Goal: Transaction & Acquisition: Obtain resource

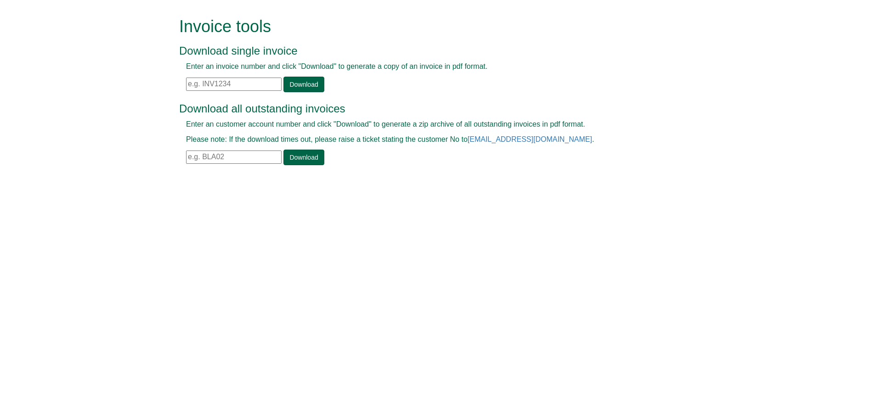
drag, startPoint x: 0, startPoint y: 0, endPoint x: 245, endPoint y: 89, distance: 260.3
click at [245, 89] on input "text" at bounding box center [234, 84] width 96 height 13
paste input "INV1409300"
type input "INV1409300"
click at [326, 85] on div "Enter an invoice number and click "Download" to generate a copy of an invoice i…" at bounding box center [430, 77] width 503 height 31
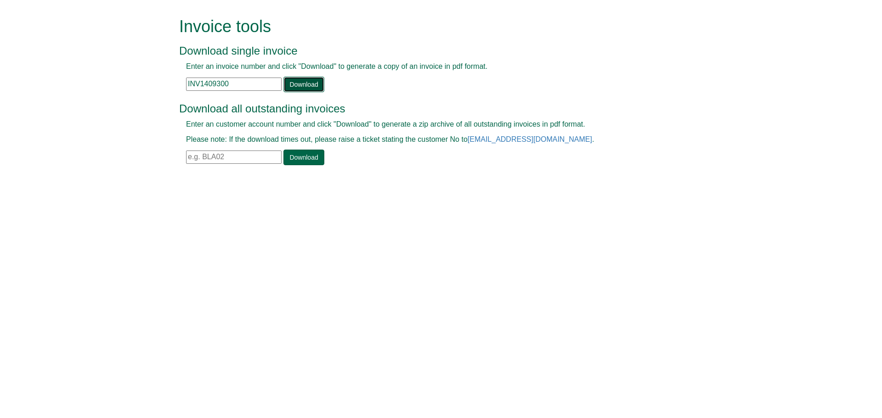
click at [316, 84] on link "Download" at bounding box center [303, 85] width 40 height 16
drag, startPoint x: 452, startPoint y: 353, endPoint x: 445, endPoint y: 408, distance: 55.5
click at [452, 185] on html "Invoice tools Download single invoice Enter an invoice number and click "Downlo…" at bounding box center [441, 92] width 882 height 185
click at [290, 83] on link "Download" at bounding box center [303, 85] width 40 height 16
click at [262, 88] on input "text" at bounding box center [234, 84] width 96 height 13
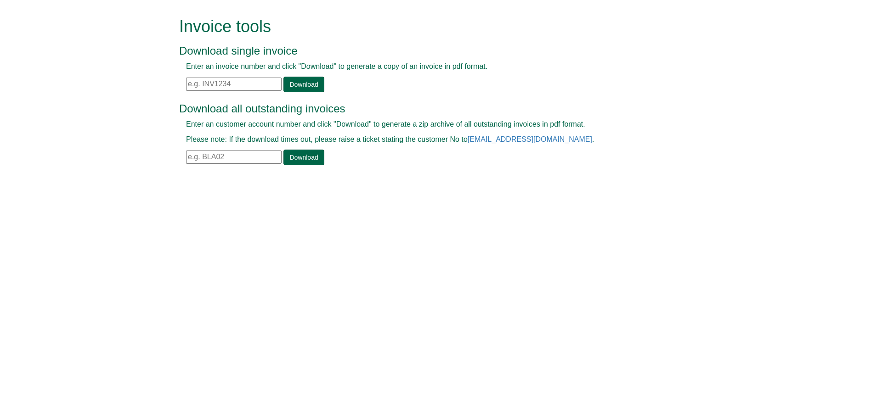
paste input "INV1409316"
type input "INV1409316"
click at [308, 83] on link "Download" at bounding box center [303, 85] width 40 height 16
click at [246, 77] on div "Enter an invoice number and click "Download" to generate a copy of an invoice i…" at bounding box center [430, 77] width 503 height 31
drag, startPoint x: 246, startPoint y: 80, endPoint x: 239, endPoint y: 80, distance: 6.4
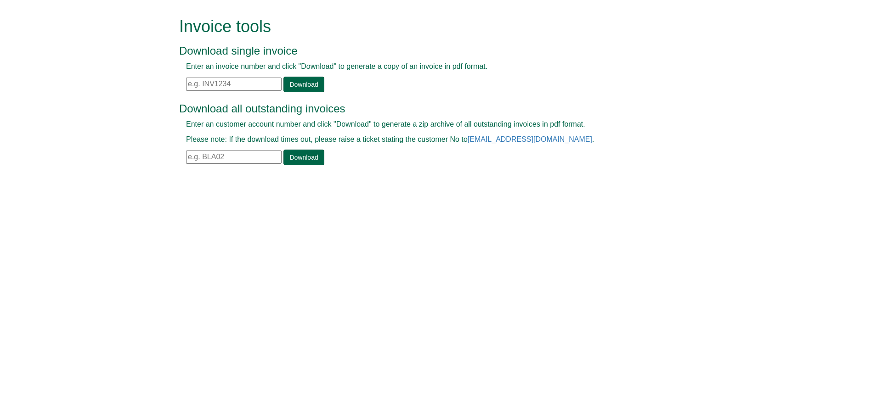
click at [246, 80] on input "text" at bounding box center [234, 84] width 96 height 13
paste input "INV1409341"
type input "INV1409341"
drag, startPoint x: 301, startPoint y: 85, endPoint x: 297, endPoint y: 89, distance: 5.5
click at [301, 85] on link "Download" at bounding box center [303, 85] width 40 height 16
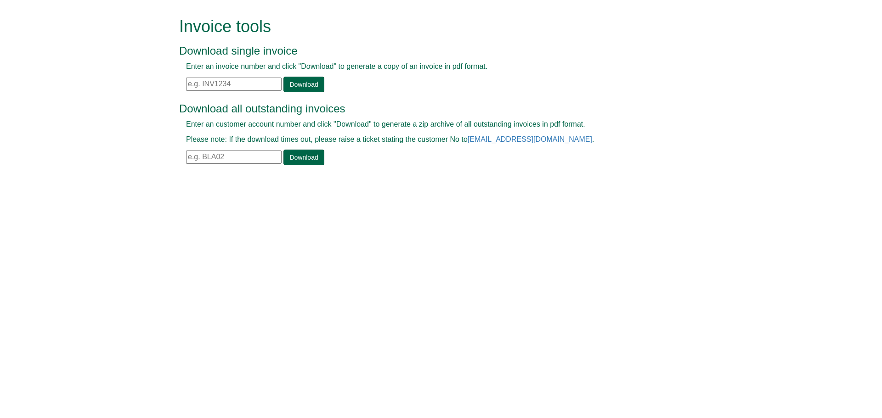
click at [261, 85] on input "text" at bounding box center [234, 84] width 96 height 13
paste input "INV1409350"
type input "INV1409350"
click at [315, 84] on link "Download" at bounding box center [303, 85] width 40 height 16
click at [229, 90] on input "text" at bounding box center [234, 84] width 96 height 13
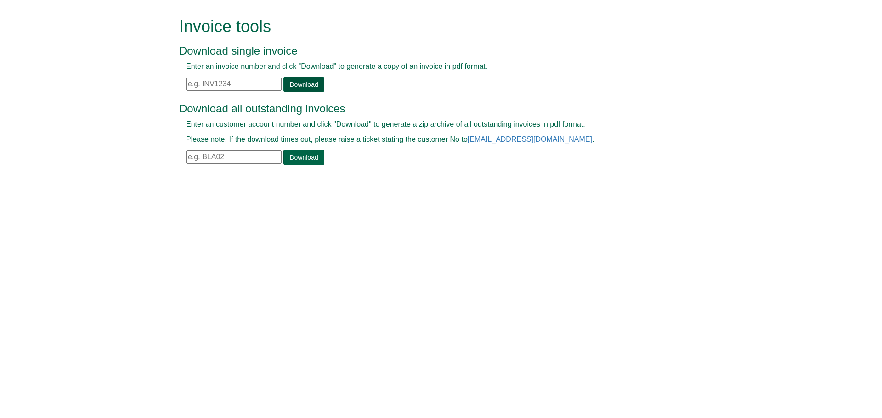
paste input "INV1409360"
type input "INV1409360"
click at [312, 84] on link "Download" at bounding box center [303, 85] width 40 height 16
